Goal: Browse casually: Explore the website without a specific task or goal

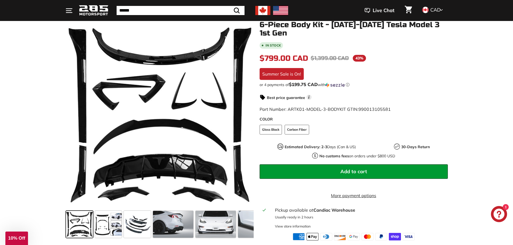
scroll to position [81, 0]
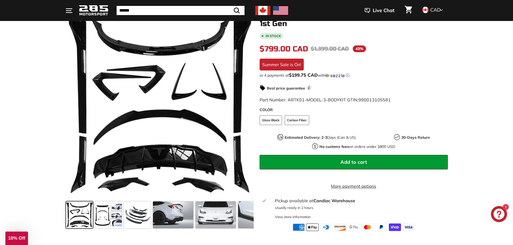
click at [183, 214] on span at bounding box center [173, 215] width 40 height 27
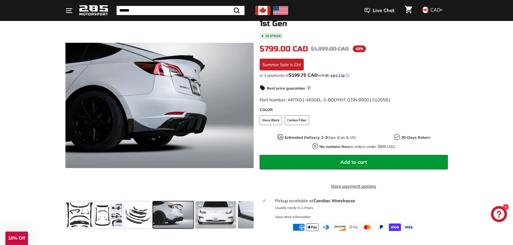
click at [139, 216] on span at bounding box center [137, 215] width 27 height 27
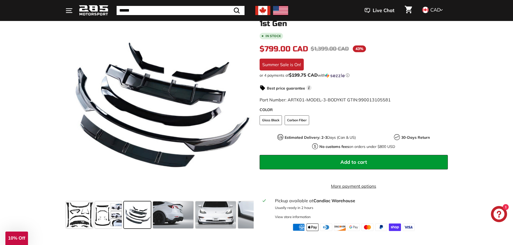
click at [108, 217] on span at bounding box center [108, 215] width 27 height 27
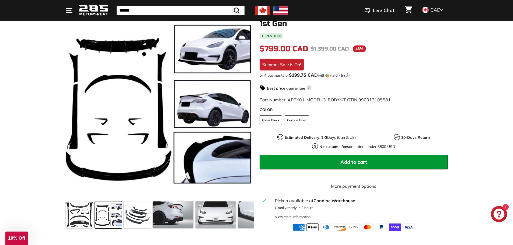
click at [88, 215] on span at bounding box center [79, 215] width 27 height 27
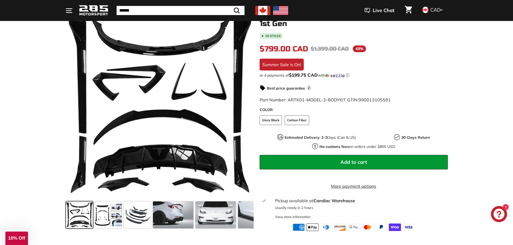
click at [167, 218] on span at bounding box center [173, 215] width 40 height 27
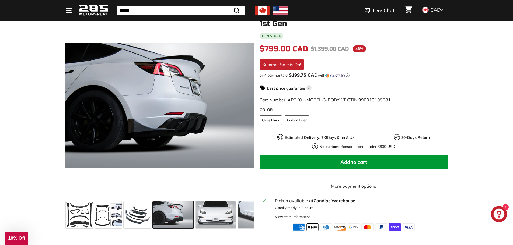
click at [206, 216] on span at bounding box center [216, 215] width 40 height 27
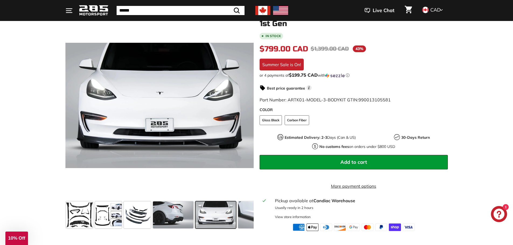
click at [135, 215] on span at bounding box center [137, 215] width 27 height 27
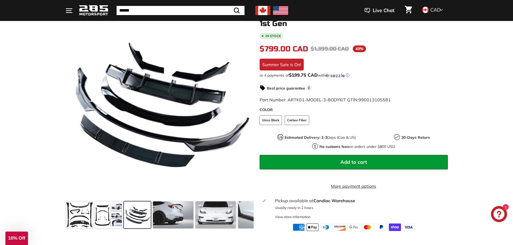
click at [111, 215] on span at bounding box center [108, 215] width 27 height 27
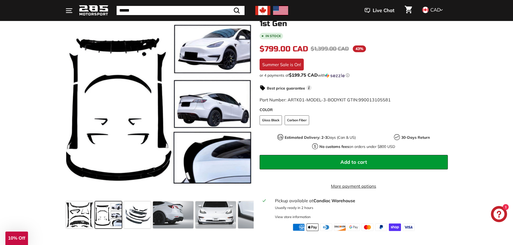
click at [84, 216] on span at bounding box center [79, 215] width 27 height 27
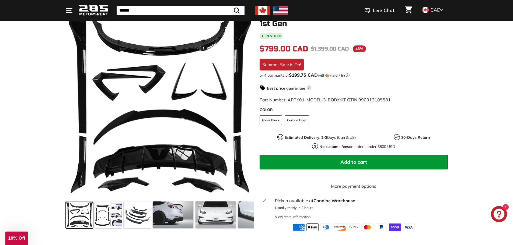
click at [161, 219] on span at bounding box center [173, 215] width 40 height 27
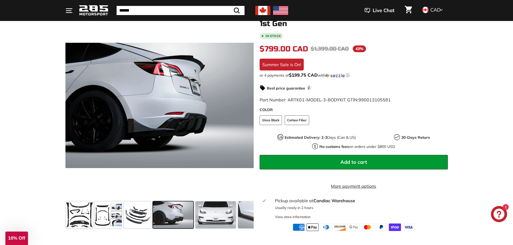
click at [223, 216] on span at bounding box center [216, 215] width 40 height 27
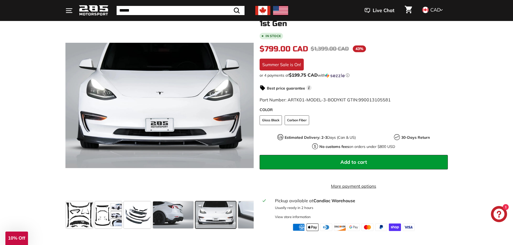
click at [240, 215] on span at bounding box center [258, 215] width 40 height 27
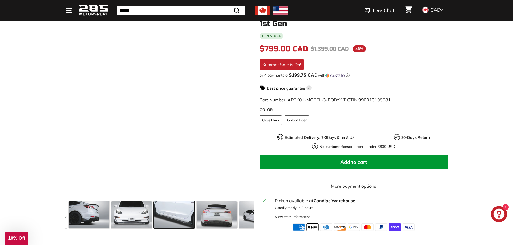
scroll to position [0, 99]
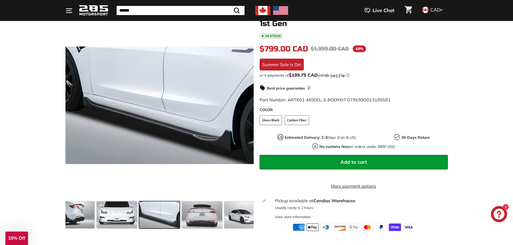
click at [198, 220] on span at bounding box center [202, 215] width 40 height 27
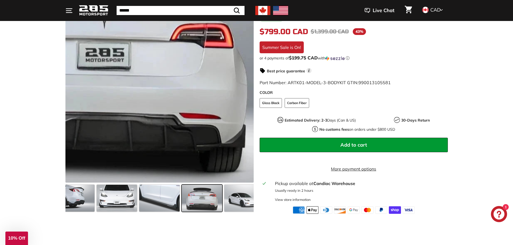
scroll to position [108, 0]
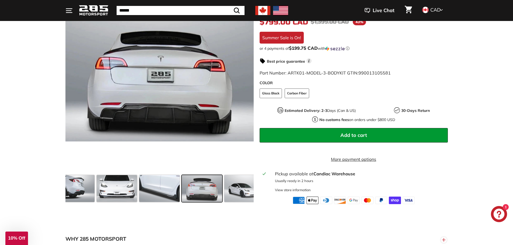
click at [165, 193] on span at bounding box center [159, 188] width 40 height 27
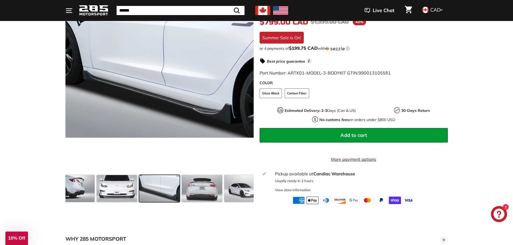
click at [117, 195] on span at bounding box center [117, 188] width 40 height 27
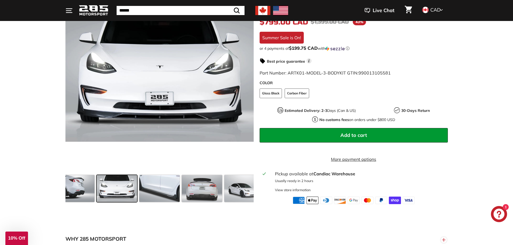
click at [78, 192] on span at bounding box center [74, 188] width 40 height 27
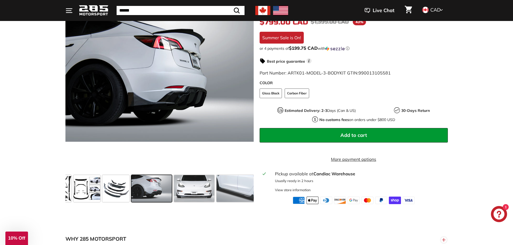
scroll to position [0, 14]
